Goal: Book appointment/travel/reservation

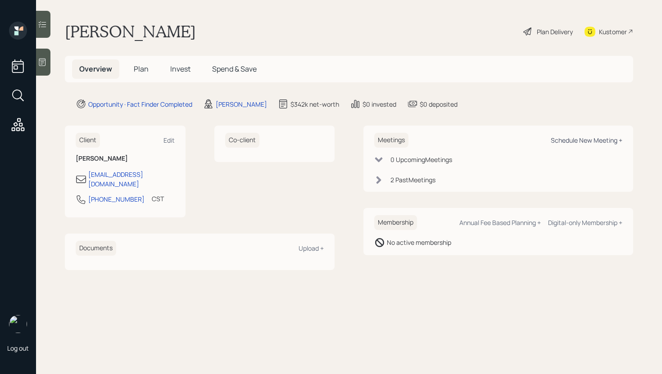
click at [578, 139] on div "Schedule New Meeting +" at bounding box center [587, 140] width 72 height 9
select select "b1d8ea90-abcc-42aa-86cc-4f33a132aacc"
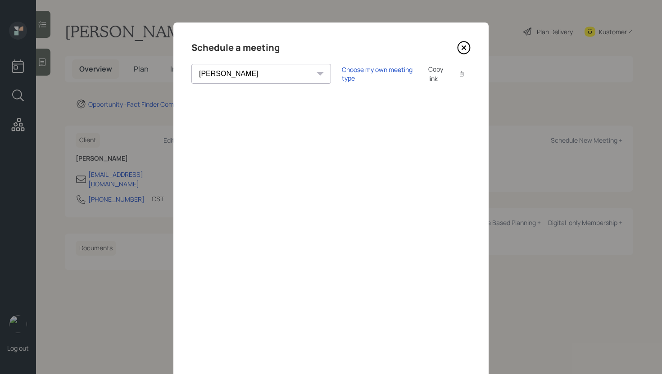
scroll to position [31, 0]
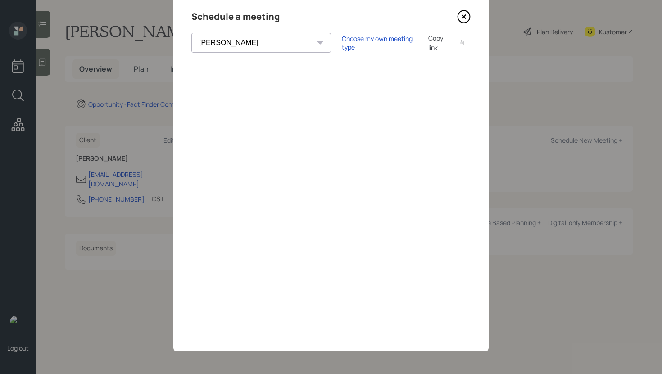
click at [465, 20] on icon at bounding box center [464, 17] width 14 height 14
